Goal: Find specific page/section: Find specific page/section

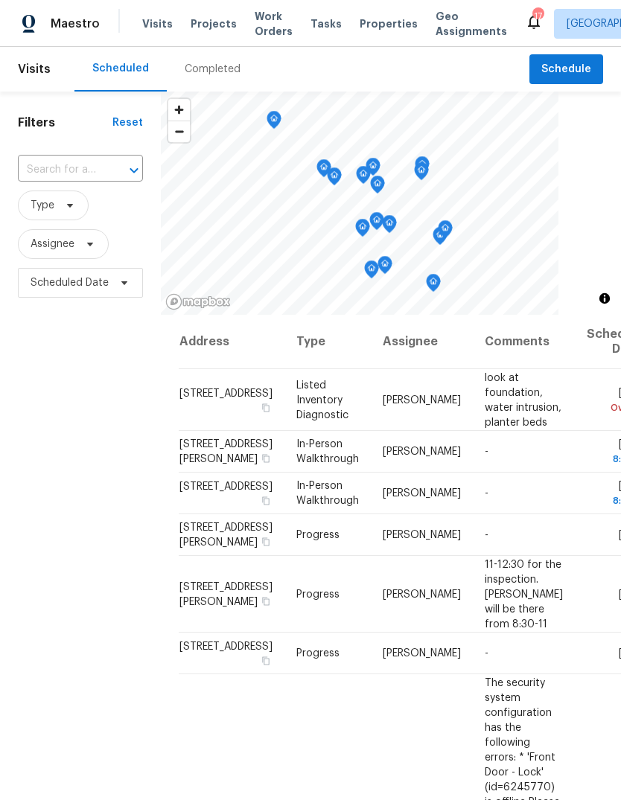
click at [220, 67] on div "Completed" at bounding box center [213, 69] width 56 height 15
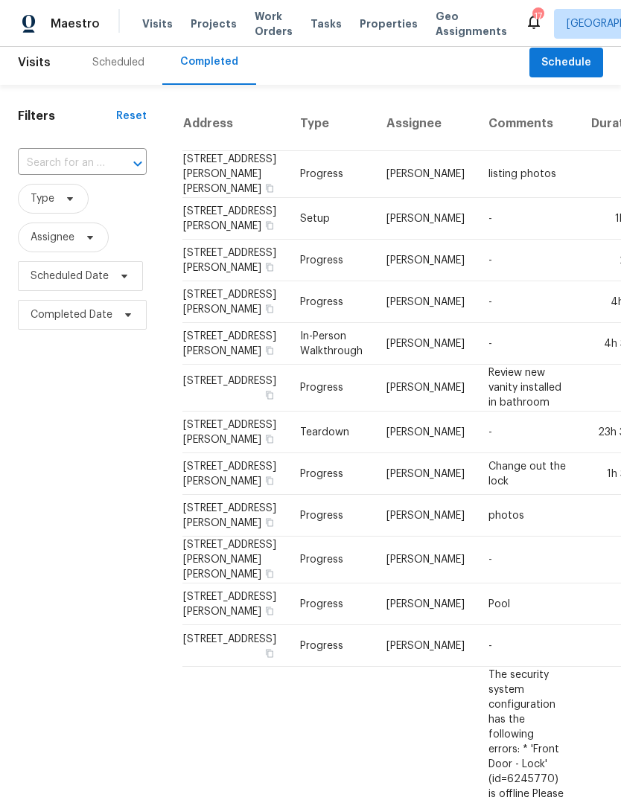
scroll to position [7, 0]
click at [126, 65] on div "Scheduled" at bounding box center [118, 62] width 52 height 15
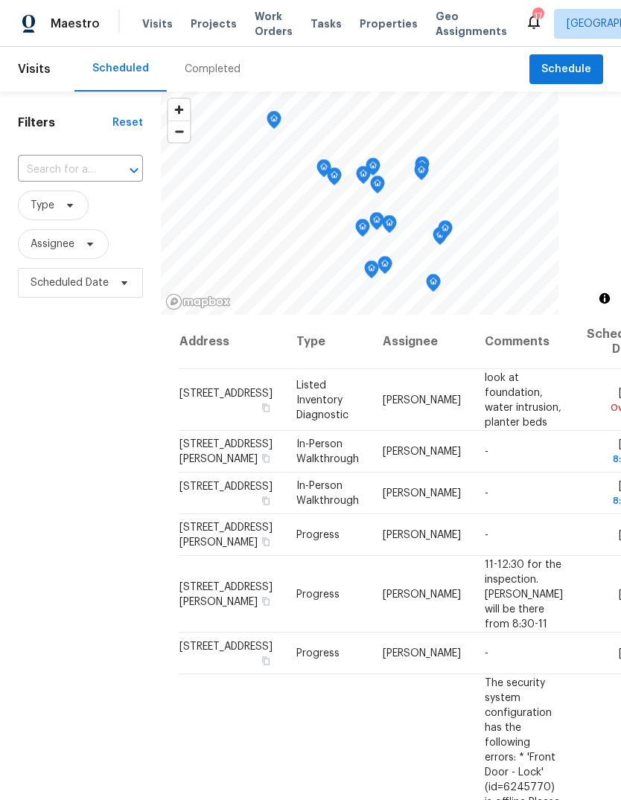
click at [209, 25] on span "Projects" at bounding box center [214, 23] width 46 height 15
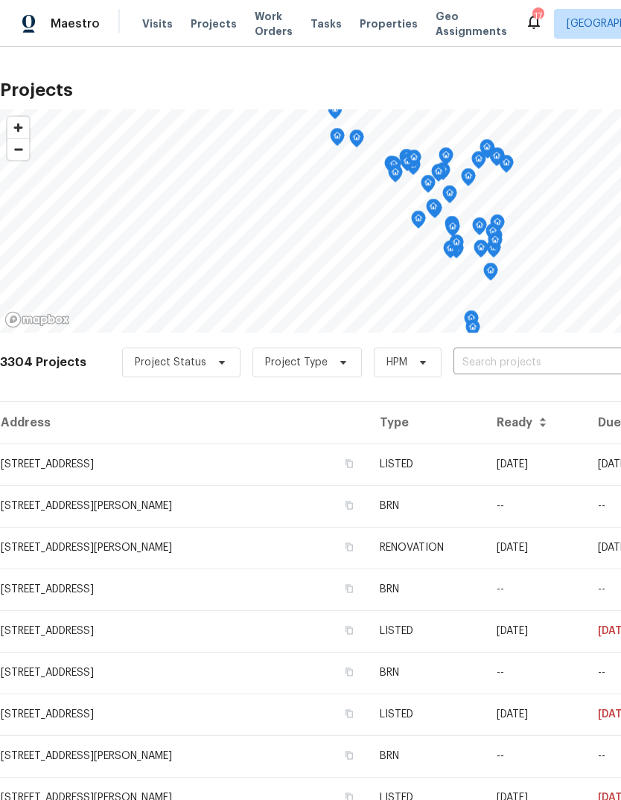
click at [533, 362] on input "text" at bounding box center [538, 362] width 170 height 23
type input "[PERSON_NAME]"
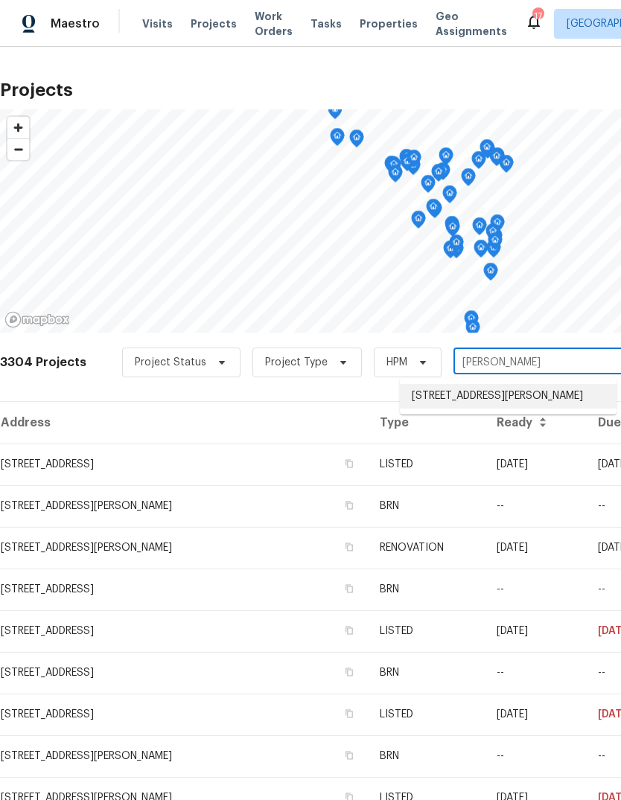
click at [556, 397] on li "[STREET_ADDRESS][PERSON_NAME]" at bounding box center [508, 396] width 217 height 25
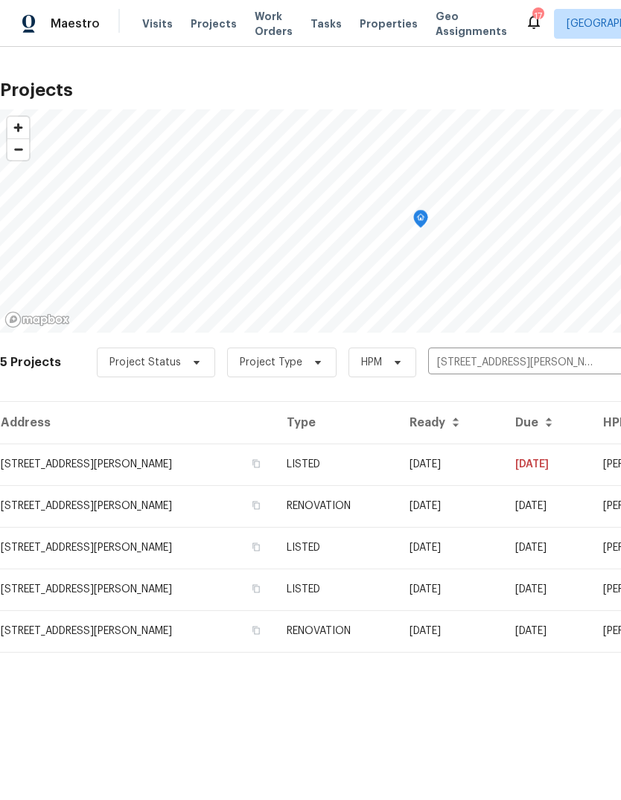
click at [478, 467] on td "[DATE]" at bounding box center [450, 465] width 106 height 42
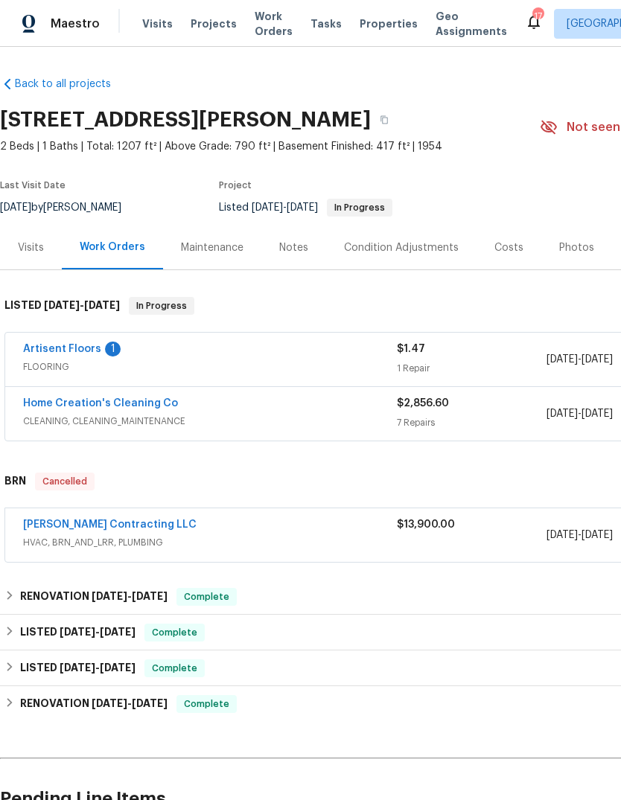
click at [55, 350] on link "Artisent Floors" at bounding box center [62, 349] width 78 height 10
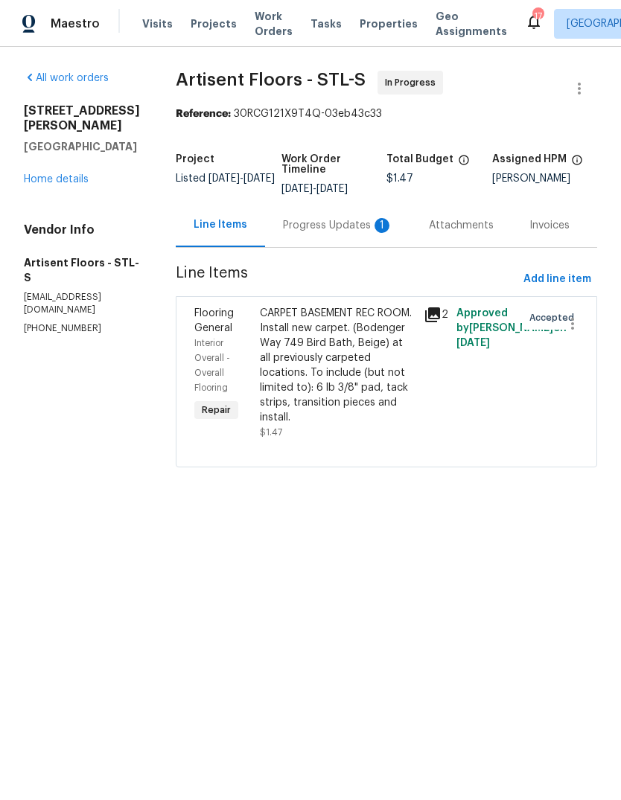
click at [372, 225] on div "Progress Updates 1" at bounding box center [338, 225] width 110 height 15
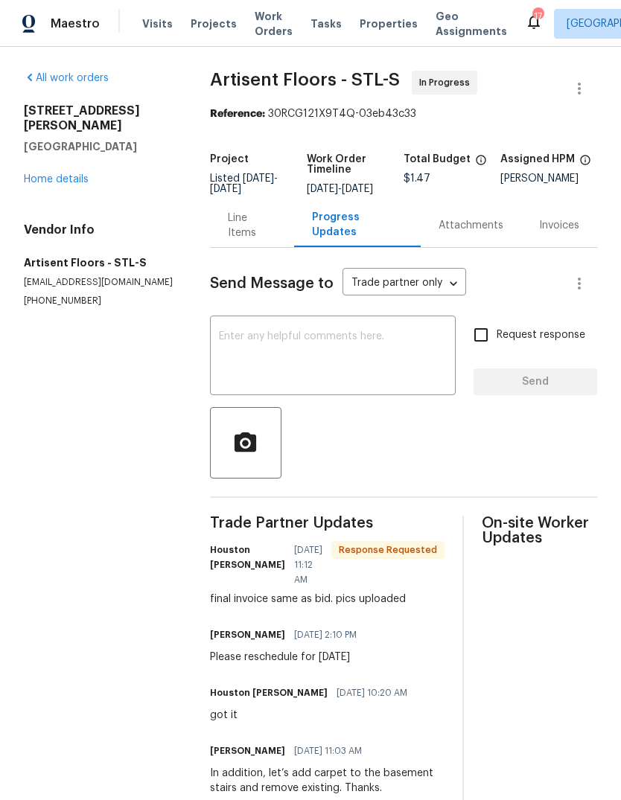
click at [264, 237] on div "Line Items" at bounding box center [252, 226] width 48 height 30
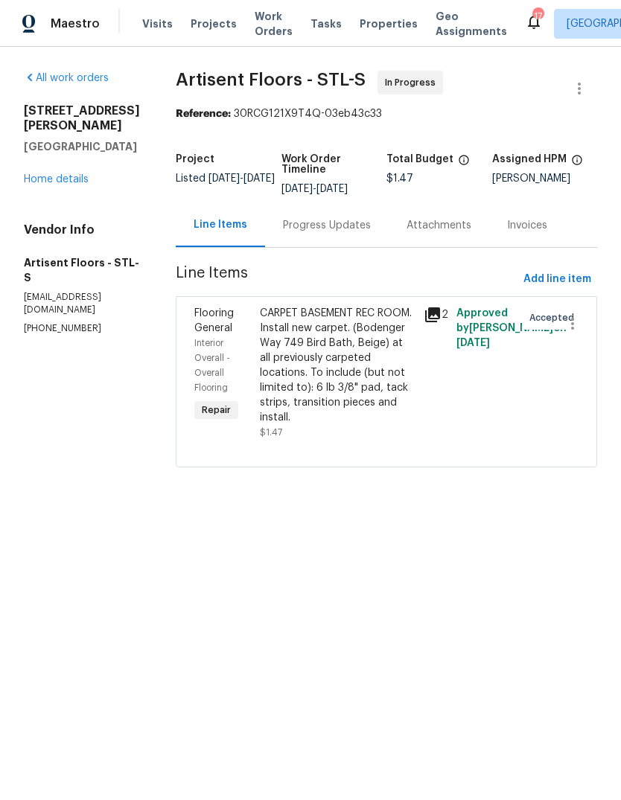
click at [86, 174] on link "Home details" at bounding box center [56, 179] width 65 height 10
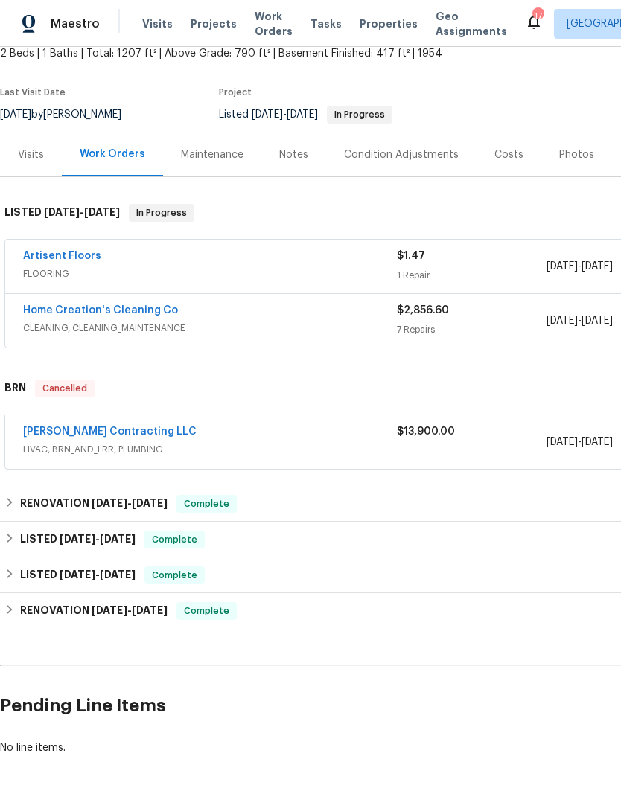
scroll to position [93, 0]
click at [84, 428] on link "[PERSON_NAME] Contracting LLC" at bounding box center [109, 431] width 173 height 10
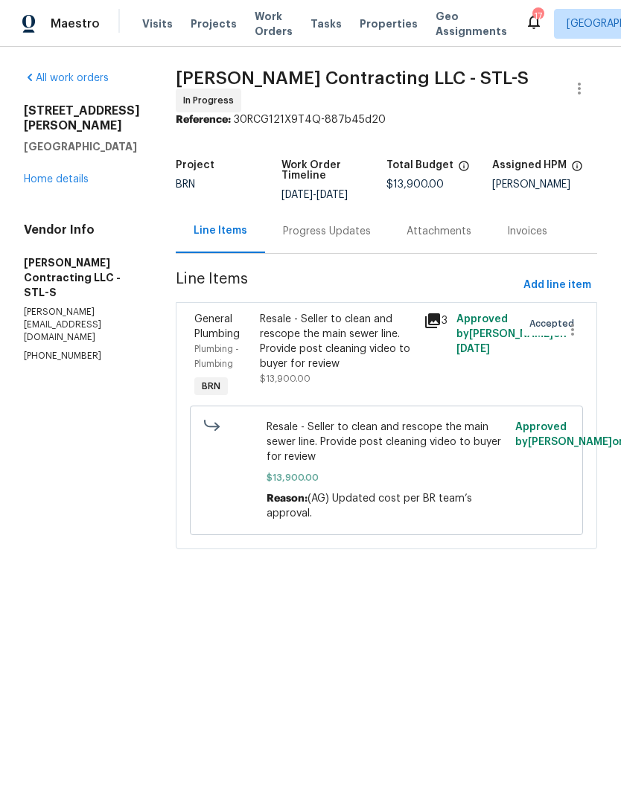
click at [442, 302] on div "General Plumbing Plumbing - Plumbing BRN Resale - Seller to clean and rescope t…" at bounding box center [386, 425] width 421 height 247
click at [436, 313] on icon at bounding box center [432, 320] width 15 height 15
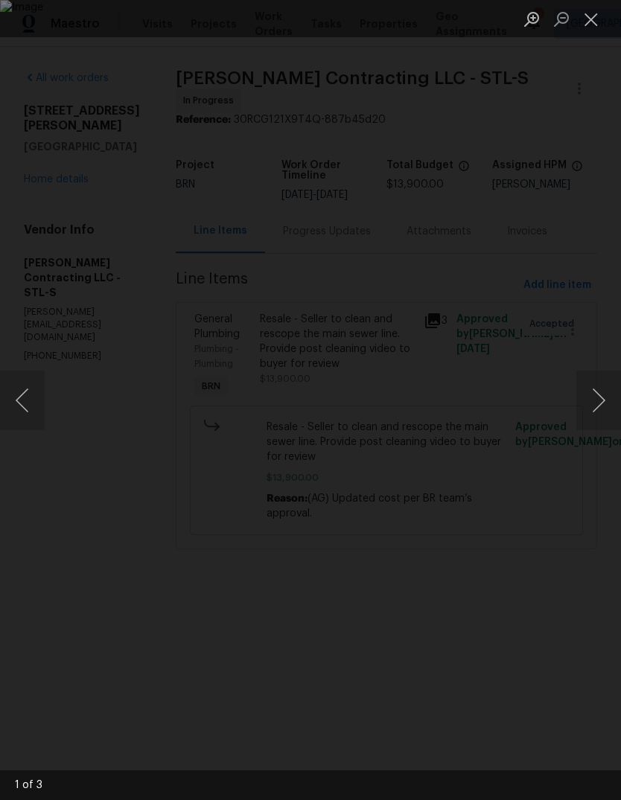
click at [598, 402] on button "Next image" at bounding box center [598, 401] width 45 height 60
click at [595, 403] on button "Next image" at bounding box center [598, 401] width 45 height 60
click at [589, 15] on button "Close lightbox" at bounding box center [591, 19] width 30 height 26
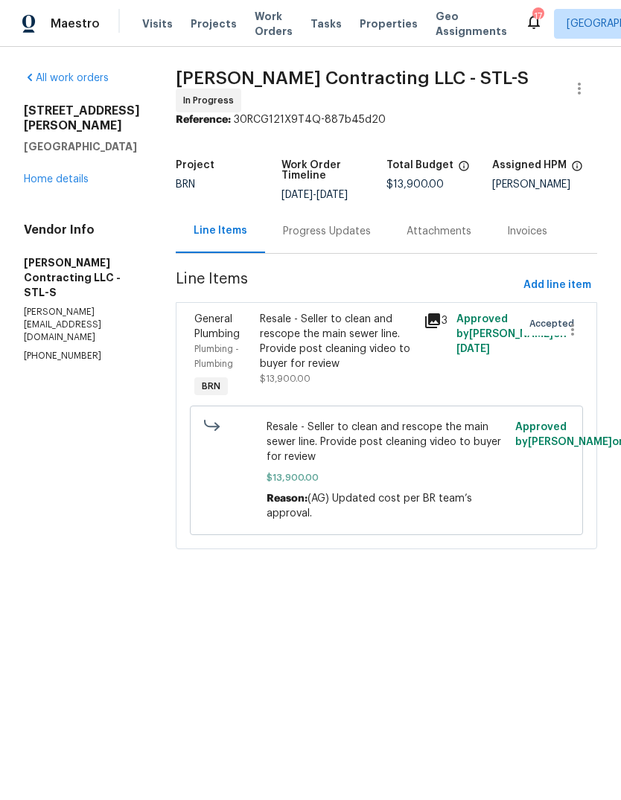
click at [525, 591] on html "Maestro Visits Projects Work Orders Tasks Properties Geo Assignments 17 St Loui…" at bounding box center [310, 295] width 621 height 591
click at [362, 26] on span "Properties" at bounding box center [388, 23] width 58 height 15
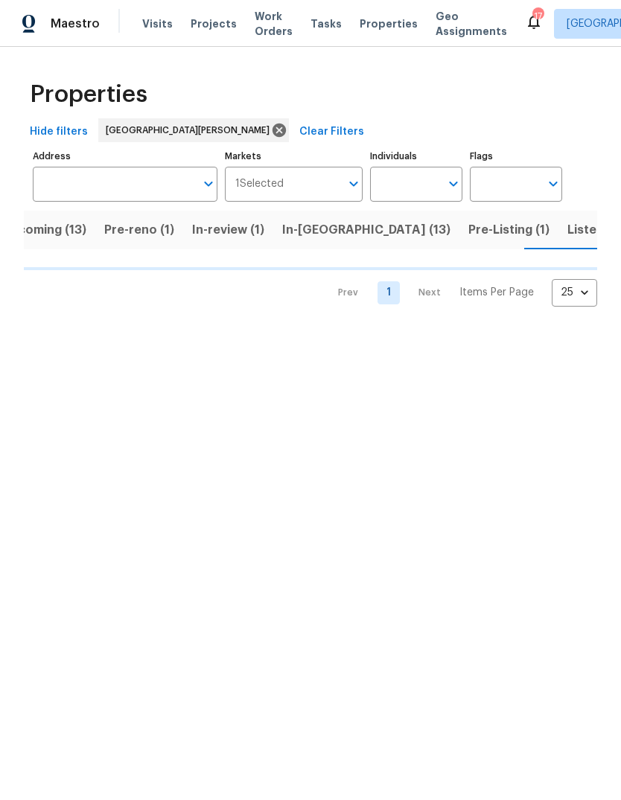
scroll to position [0, 32]
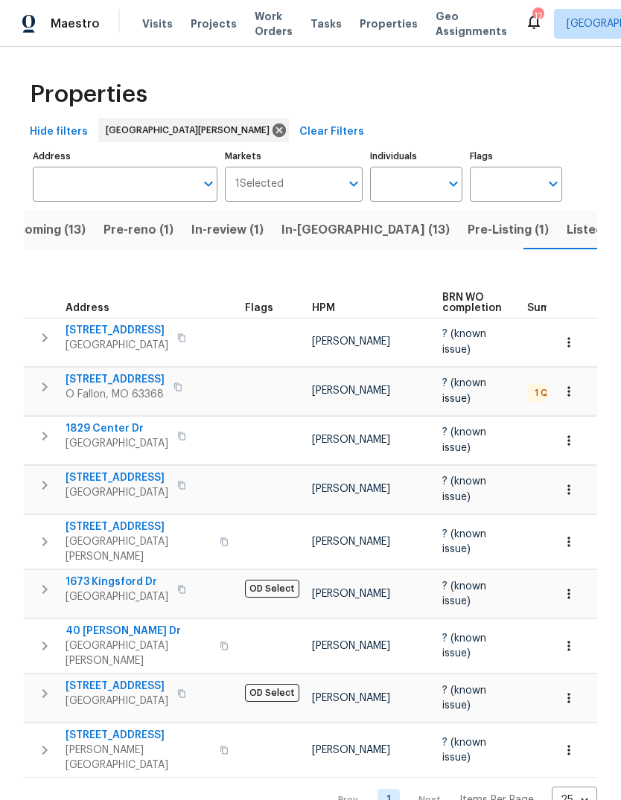
click at [467, 228] on span "Pre-Listing (1)" at bounding box center [507, 230] width 81 height 21
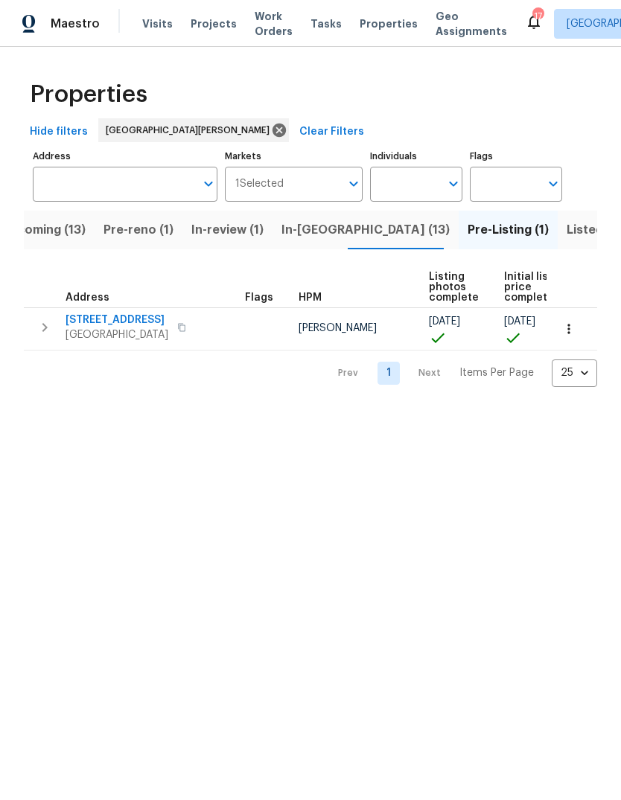
click at [156, 328] on span "[GEOGRAPHIC_DATA]" at bounding box center [116, 334] width 103 height 15
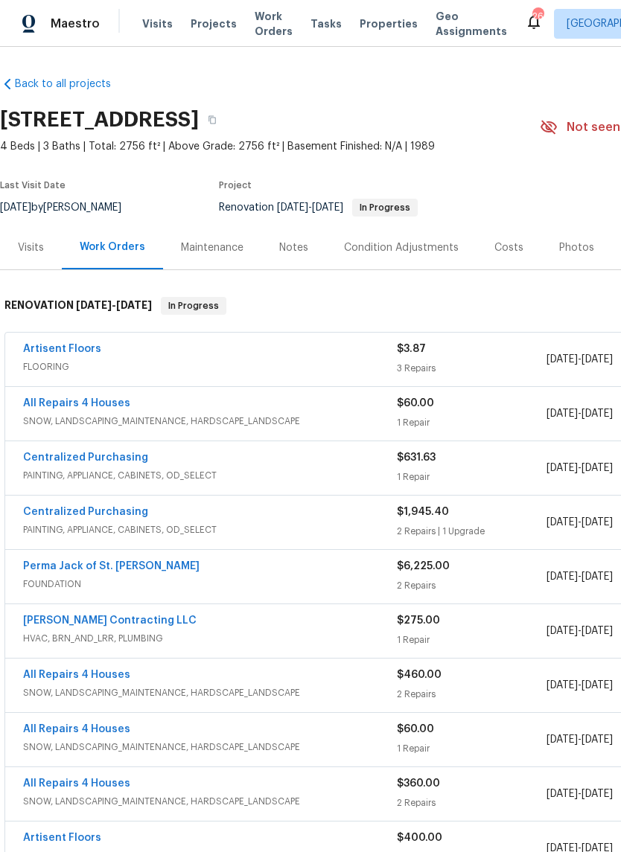
click at [576, 247] on div "Photos" at bounding box center [576, 247] width 35 height 15
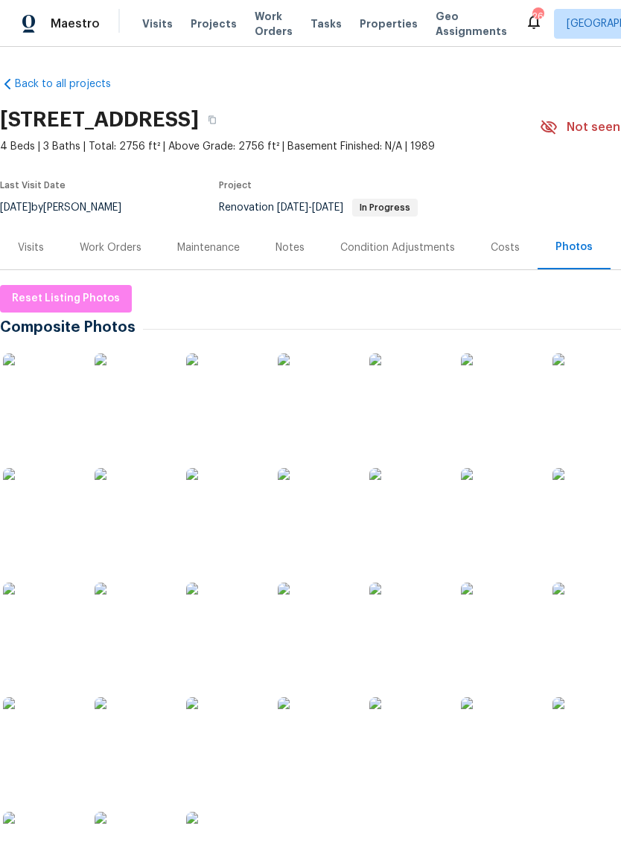
click at [54, 392] on img at bounding box center [40, 390] width 74 height 74
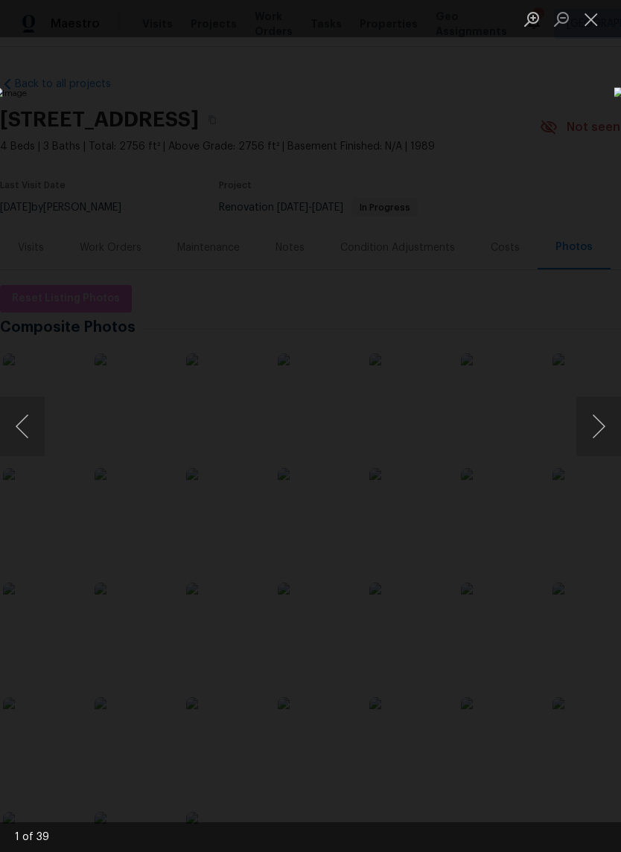
click at [600, 434] on button "Next image" at bounding box center [598, 427] width 45 height 60
click at [597, 429] on button "Next image" at bounding box center [598, 427] width 45 height 60
click at [597, 428] on button "Next image" at bounding box center [598, 427] width 45 height 60
click at [592, 428] on button "Next image" at bounding box center [598, 427] width 45 height 60
click at [595, 426] on button "Next image" at bounding box center [598, 427] width 45 height 60
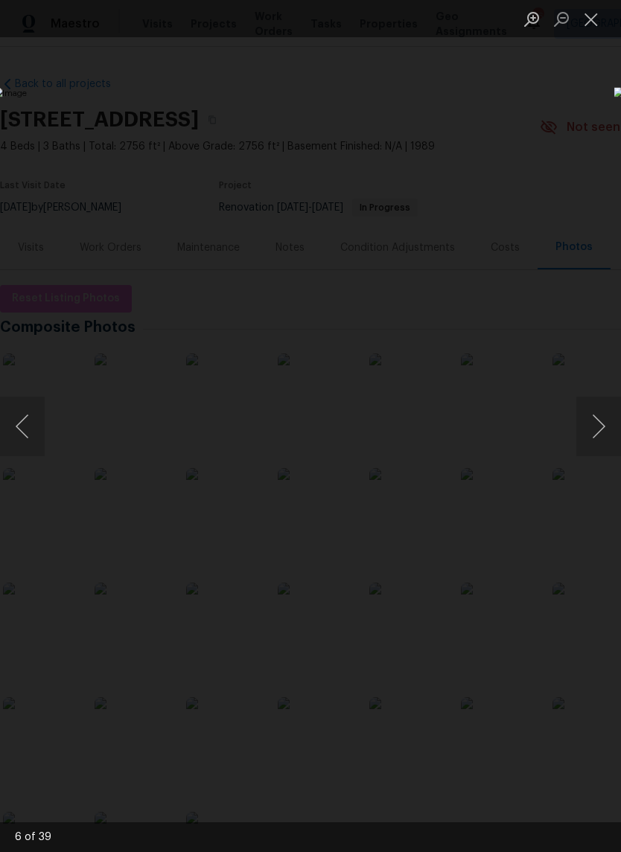
click at [599, 425] on button "Next image" at bounding box center [598, 427] width 45 height 60
click at [595, 426] on button "Next image" at bounding box center [598, 427] width 45 height 60
click at [599, 425] on button "Next image" at bounding box center [598, 427] width 45 height 60
click at [596, 425] on button "Next image" at bounding box center [598, 427] width 45 height 60
click at [593, 426] on button "Next image" at bounding box center [598, 427] width 45 height 60
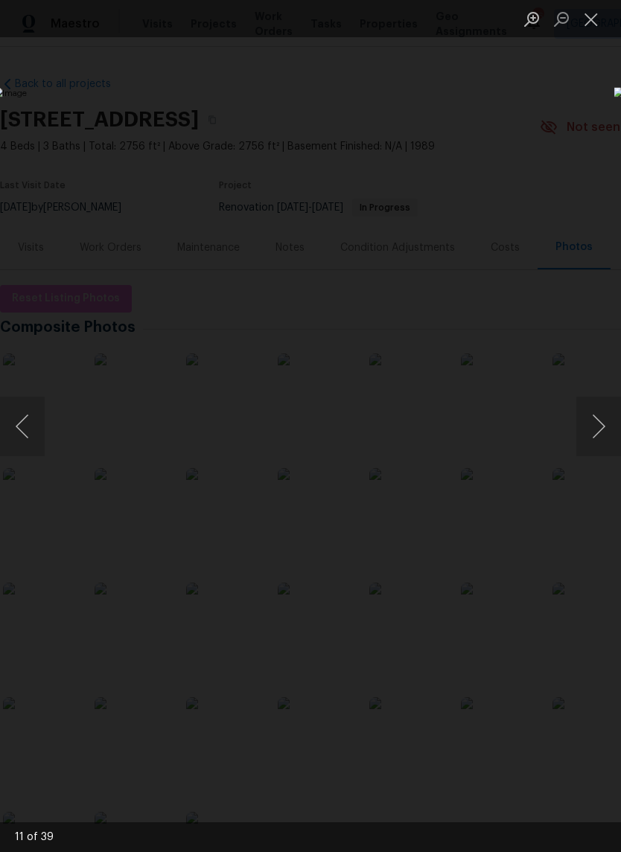
click at [602, 423] on button "Next image" at bounding box center [598, 427] width 45 height 60
click at [592, 428] on button "Next image" at bounding box center [598, 427] width 45 height 60
click at [597, 426] on button "Next image" at bounding box center [598, 427] width 45 height 60
click at [601, 423] on button "Next image" at bounding box center [598, 427] width 45 height 60
click at [28, 432] on button "Previous image" at bounding box center [22, 427] width 45 height 60
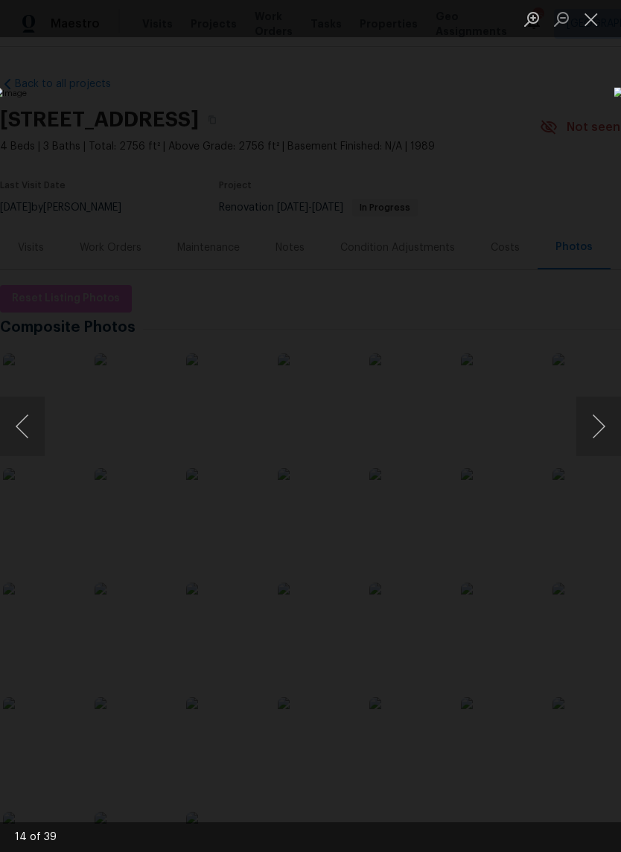
click at [597, 424] on button "Next image" at bounding box center [598, 427] width 45 height 60
click at [593, 425] on button "Next image" at bounding box center [598, 427] width 45 height 60
click at [597, 422] on button "Next image" at bounding box center [598, 427] width 45 height 60
click at [596, 426] on button "Next image" at bounding box center [598, 427] width 45 height 60
click at [594, 426] on button "Next image" at bounding box center [598, 427] width 45 height 60
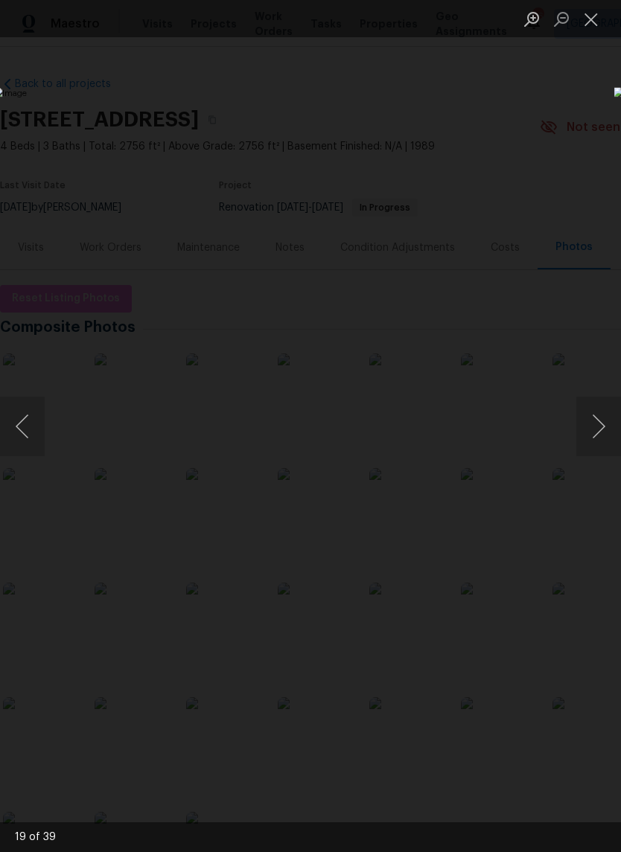
click at [595, 427] on button "Next image" at bounding box center [598, 427] width 45 height 60
click at [590, 429] on button "Next image" at bounding box center [598, 427] width 45 height 60
click at [596, 428] on button "Next image" at bounding box center [598, 427] width 45 height 60
click at [594, 428] on button "Next image" at bounding box center [598, 427] width 45 height 60
click at [592, 17] on button "Close lightbox" at bounding box center [591, 19] width 30 height 26
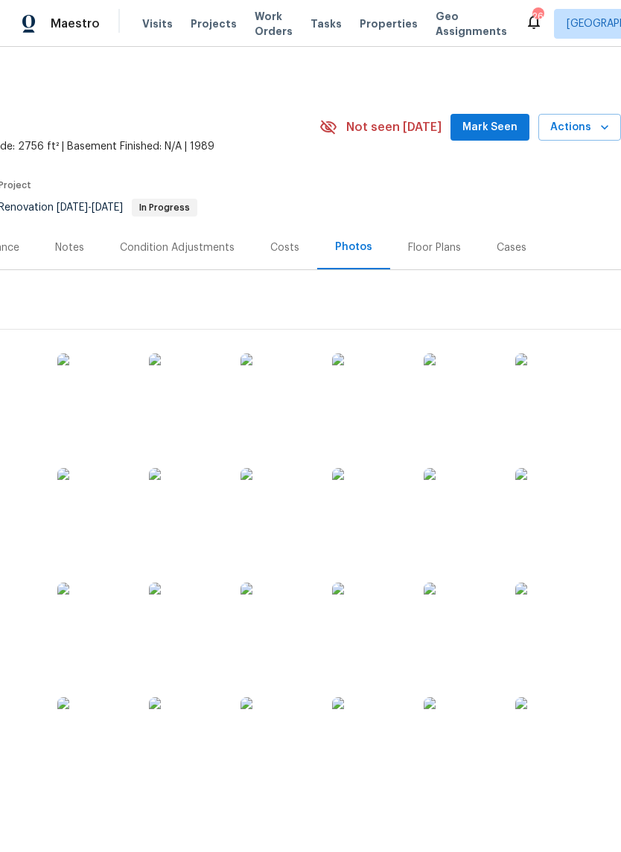
scroll to position [0, 220]
click at [499, 127] on span "Mark Seen" at bounding box center [489, 127] width 55 height 19
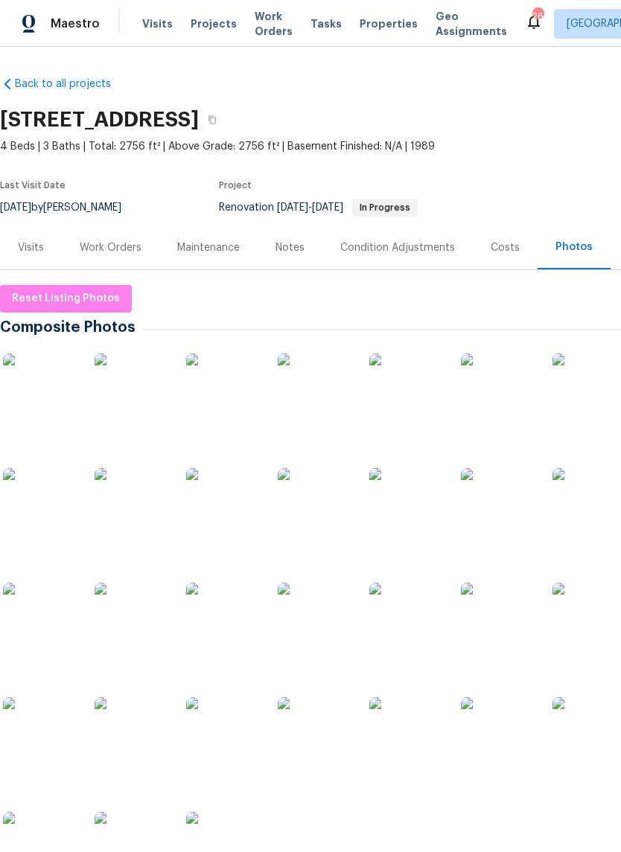
scroll to position [0, 0]
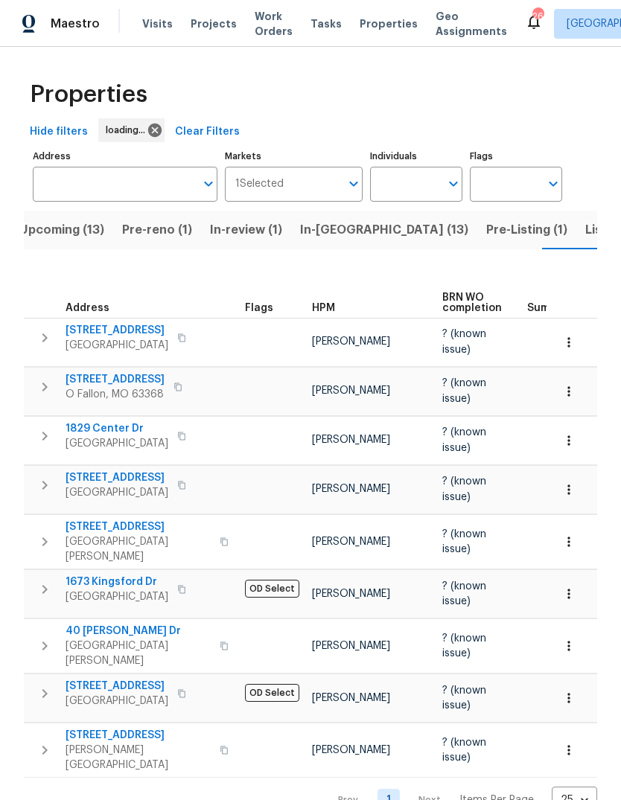
scroll to position [0, 32]
